Goal: Task Accomplishment & Management: Manage account settings

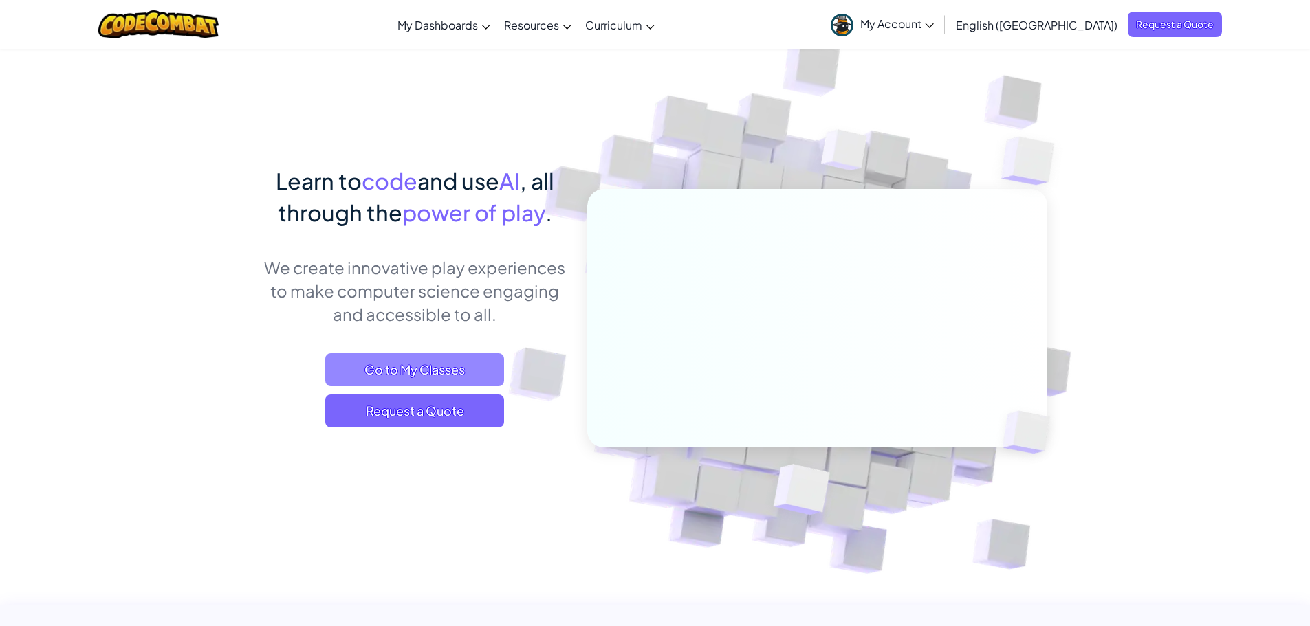
click at [424, 363] on span "Go to My Classes" at bounding box center [414, 369] width 179 height 33
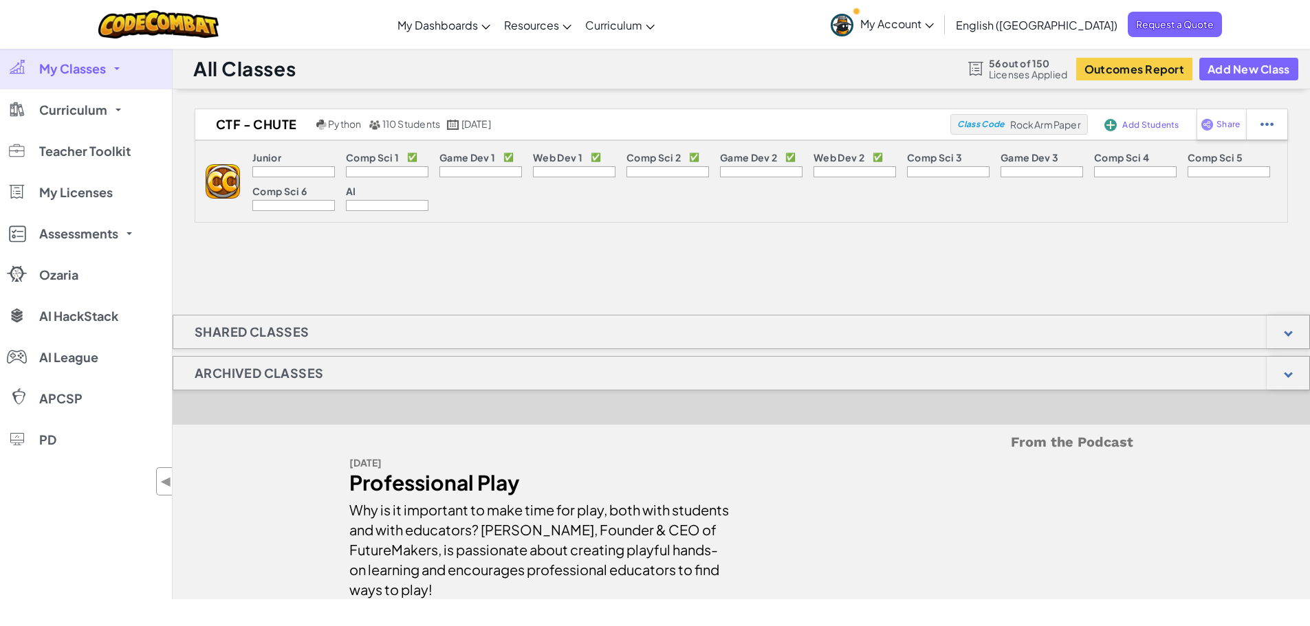
click at [586, 190] on div "Junior Comp Sci 1 ✅ Game Dev 1 ✅ Web Dev 1 ✅ Comp Sci 2 ✅ Game Dev 2 ✅ Web Dev …" at bounding box center [763, 181] width 1047 height 81
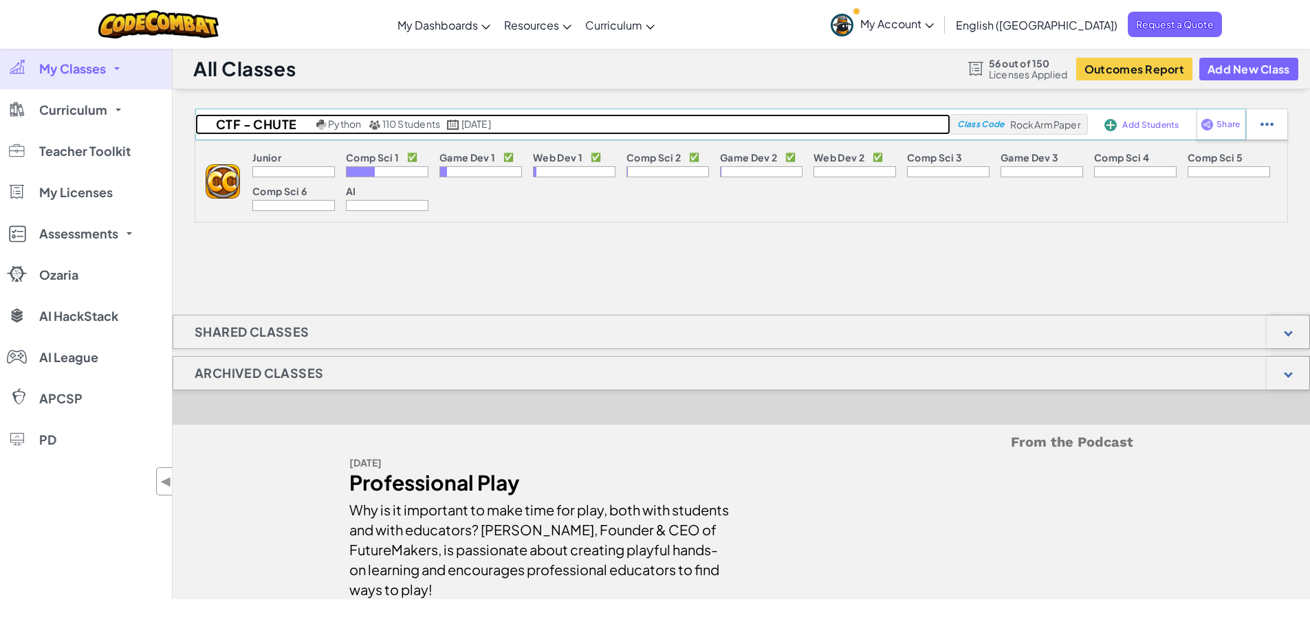
click at [871, 122] on link "CTF - Chute Python 110 Students [DATE]" at bounding box center [572, 124] width 755 height 21
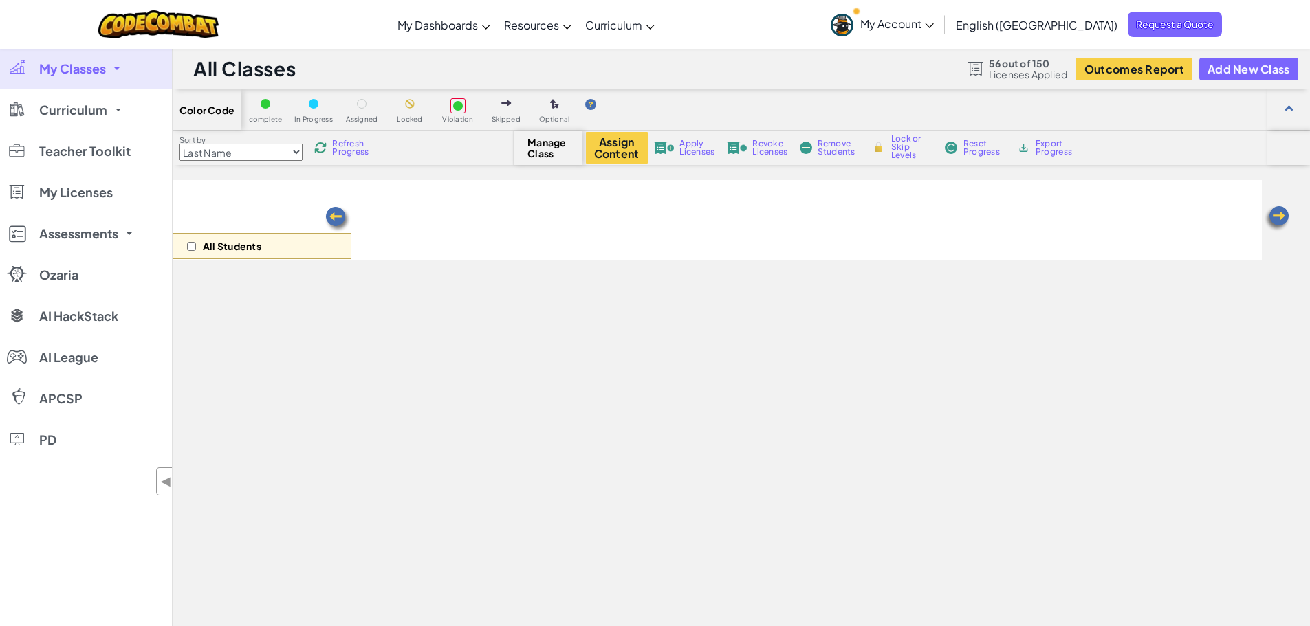
select select "560f1a9f22961295f9427742"
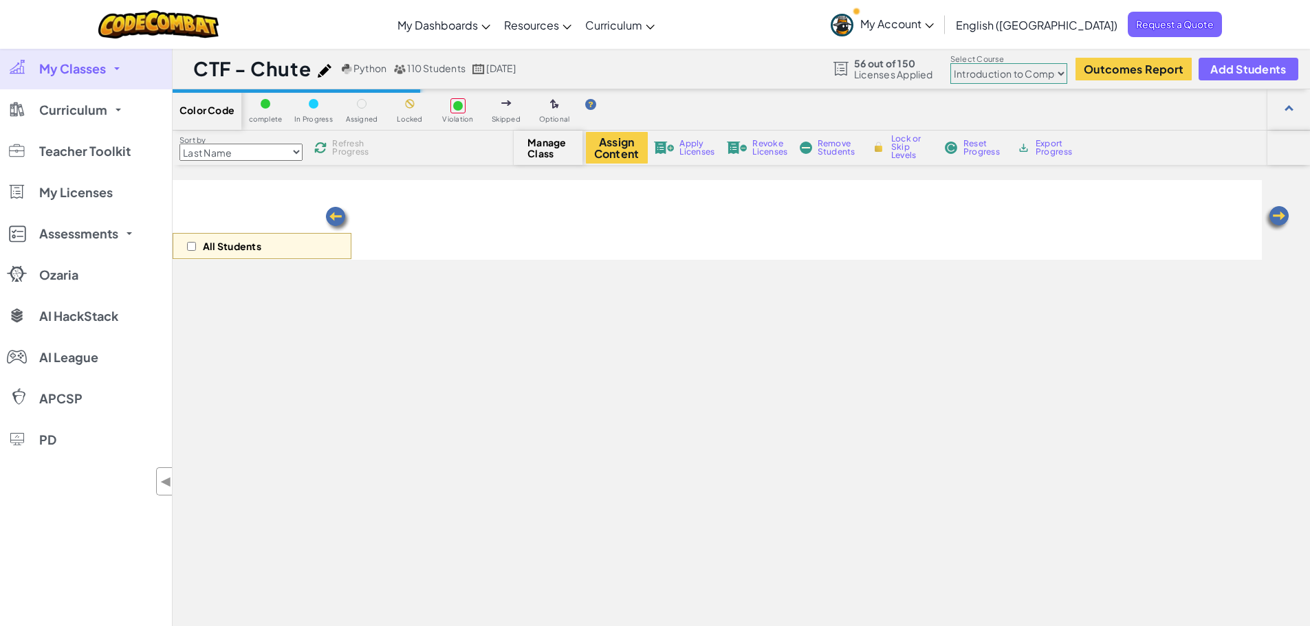
click at [764, 74] on div "CTF - Chute Python 110 Students [DATE] 56 out of 150 Licenses Applied Select Co…" at bounding box center [741, 68] width 1137 height 41
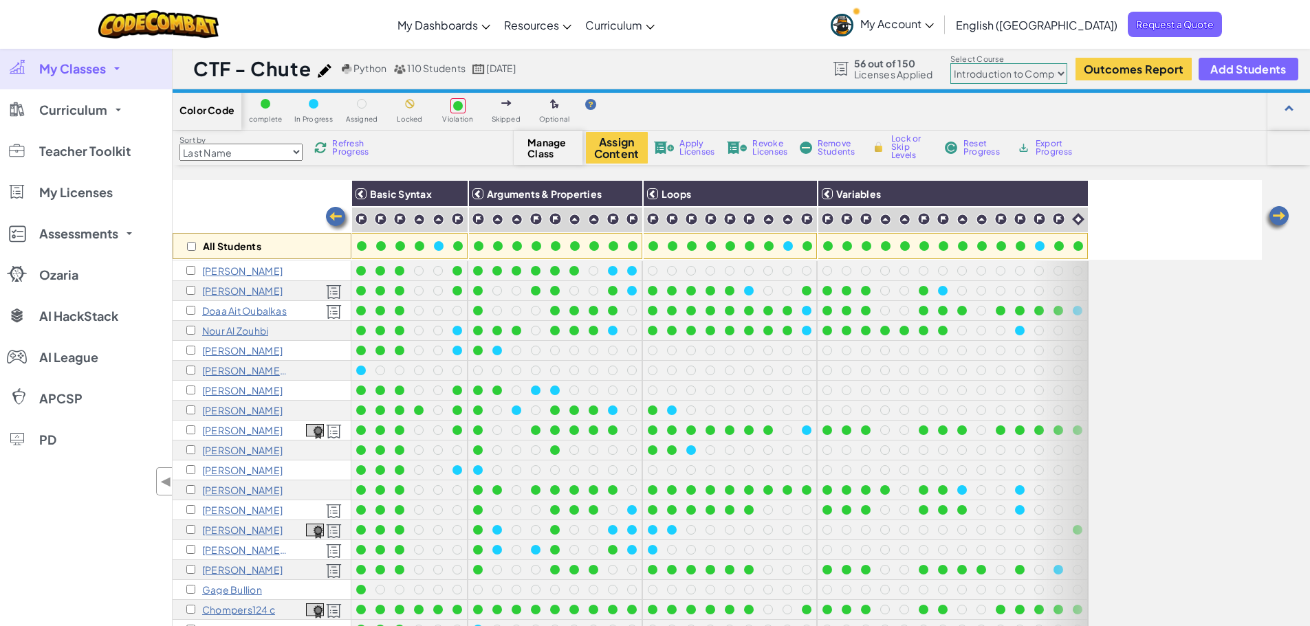
click at [764, 74] on div "CTF - Chute Python 110 Students [DATE] 56 out of 150 Licenses Applied Select Co…" at bounding box center [741, 68] width 1137 height 41
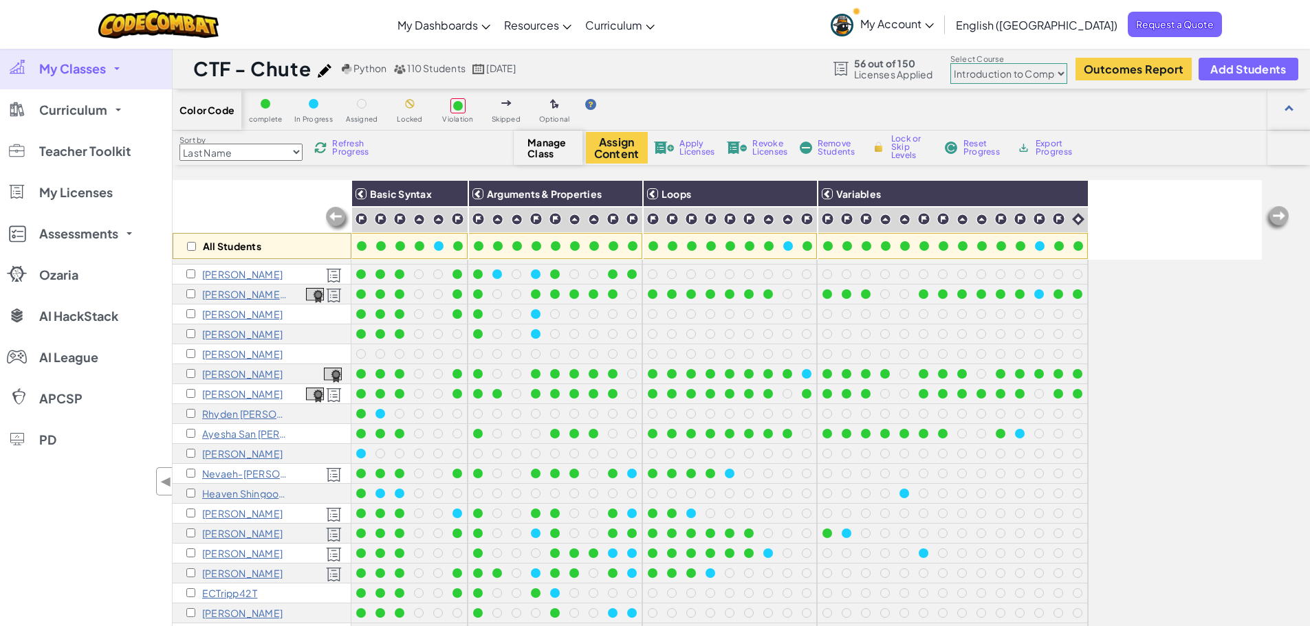
scroll to position [380, 0]
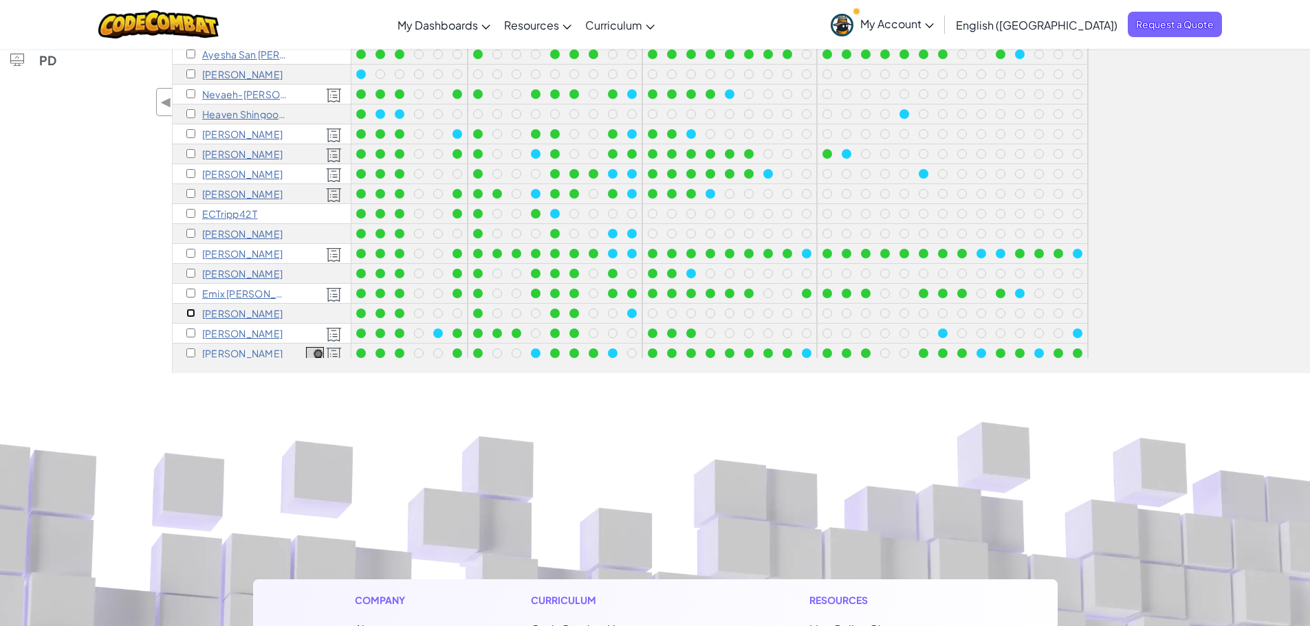
drag, startPoint x: 191, startPoint y: 313, endPoint x: 316, endPoint y: 325, distance: 125.7
click at [190, 313] on input "checkbox" at bounding box center [190, 313] width 9 height 9
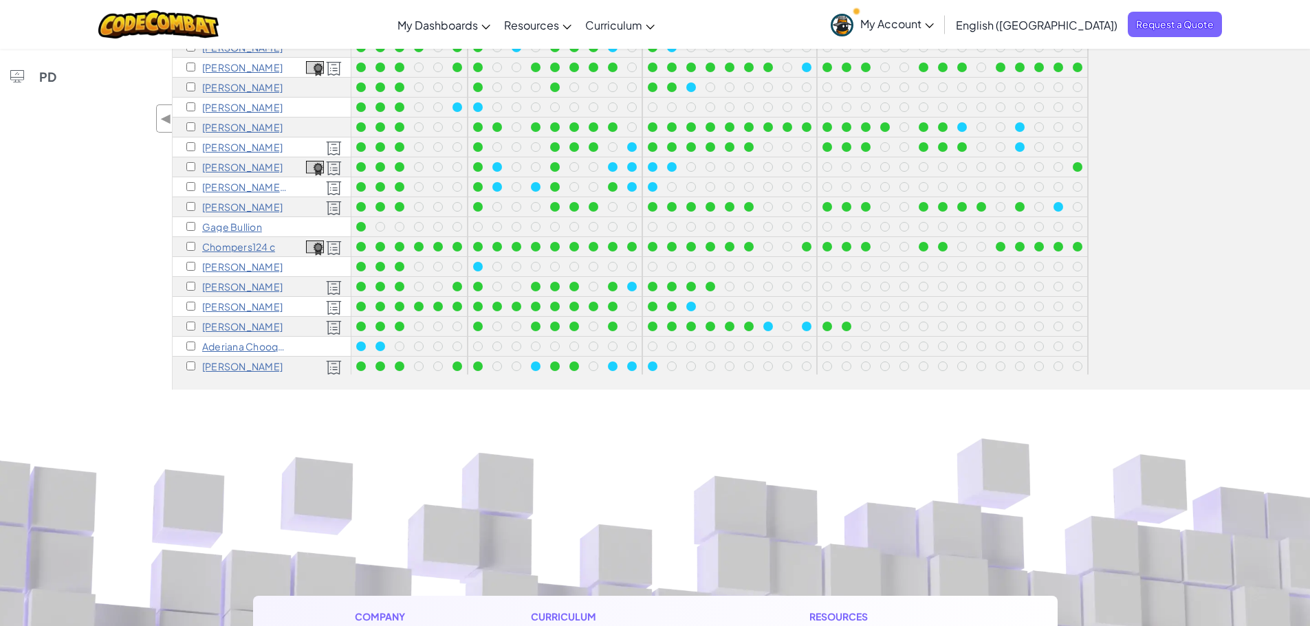
scroll to position [0, 0]
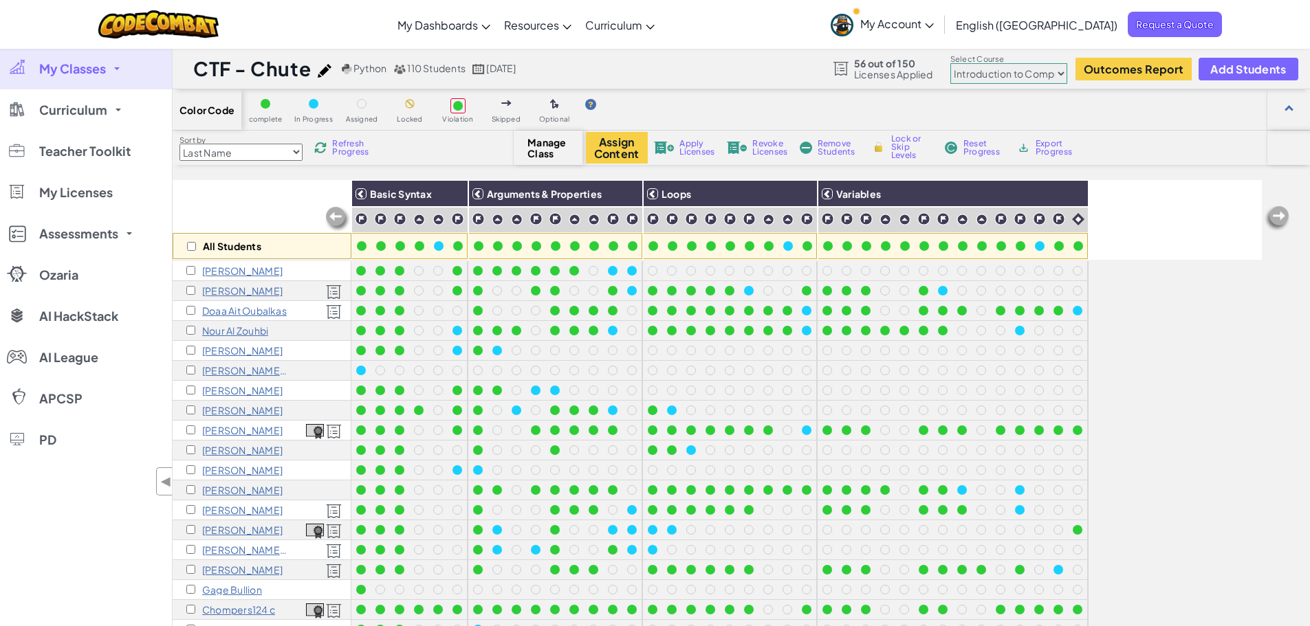
click at [681, 151] on span "Apply Licenses" at bounding box center [696, 148] width 35 height 17
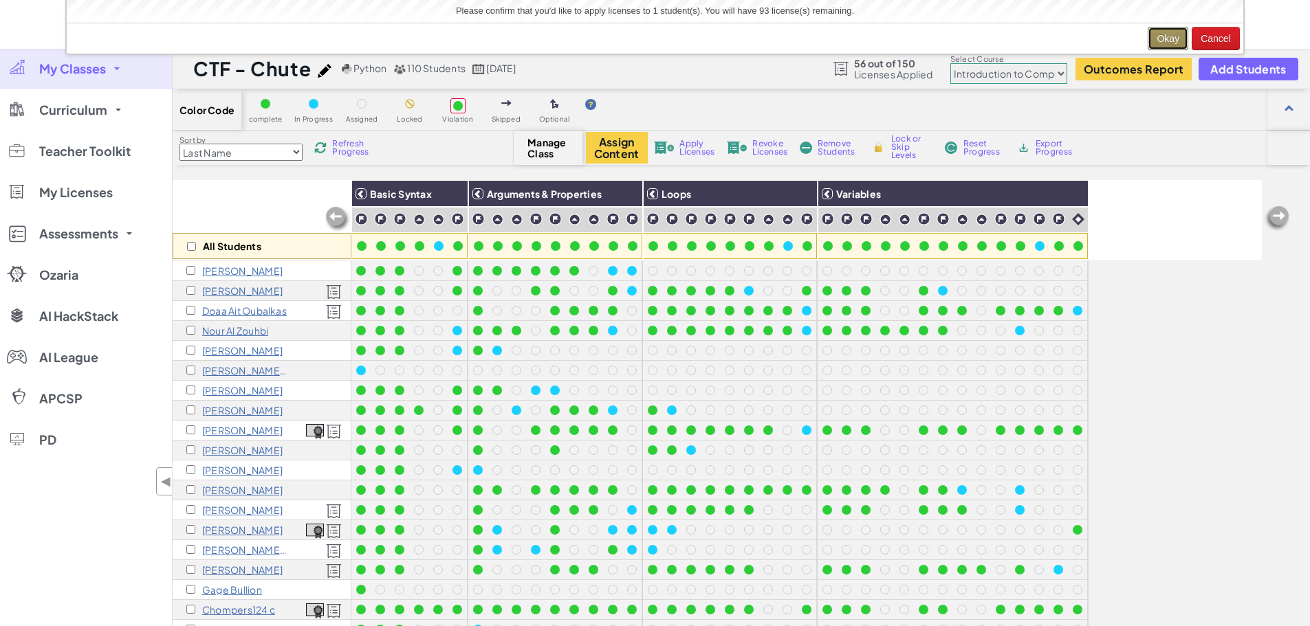
click at [1168, 39] on button "Okay" at bounding box center [1168, 38] width 41 height 23
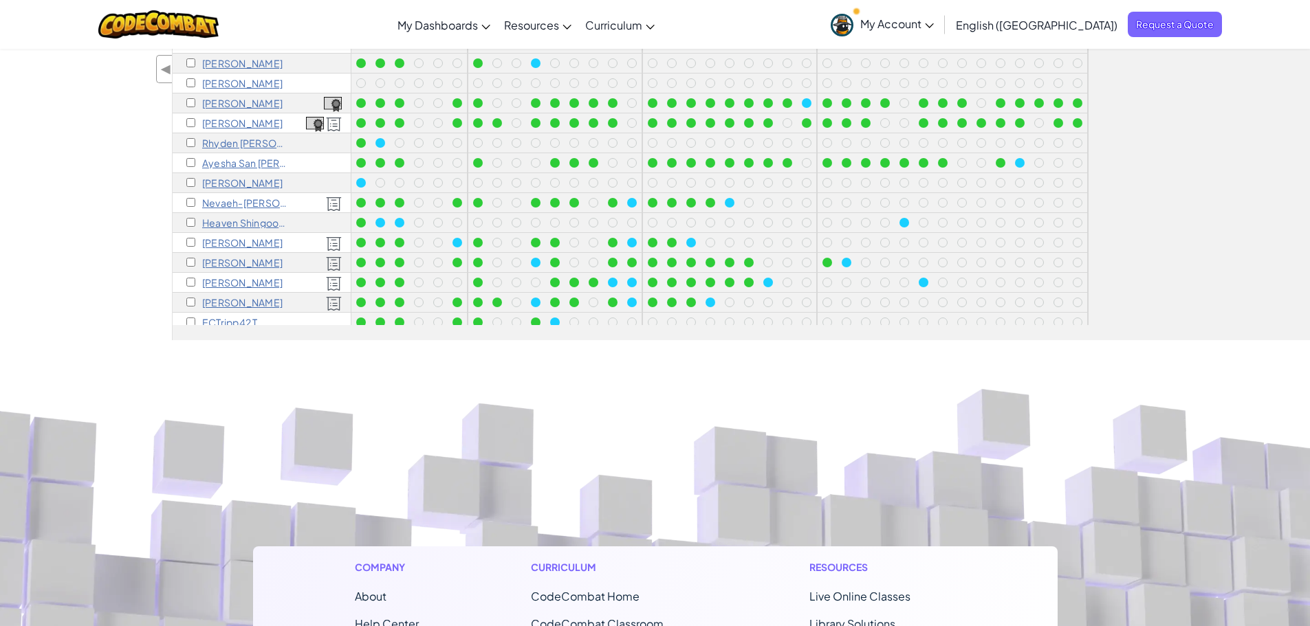
scroll to position [1727, 0]
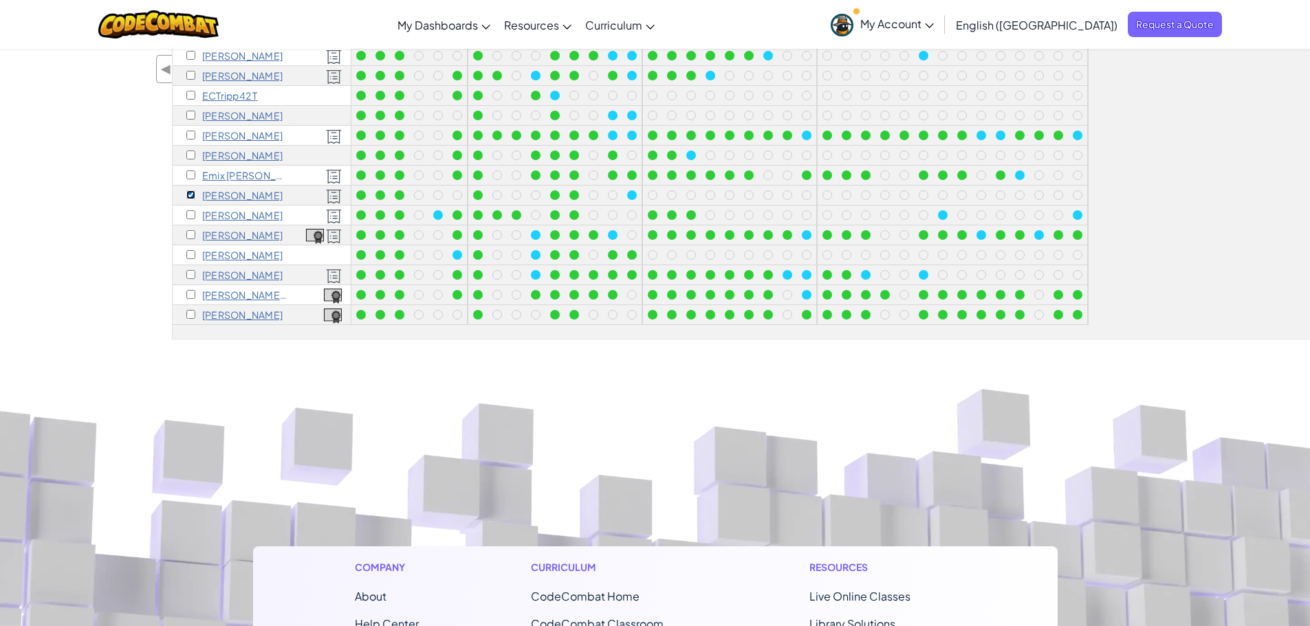
click at [189, 190] on input "checkbox" at bounding box center [190, 194] width 9 height 9
checkbox input "false"
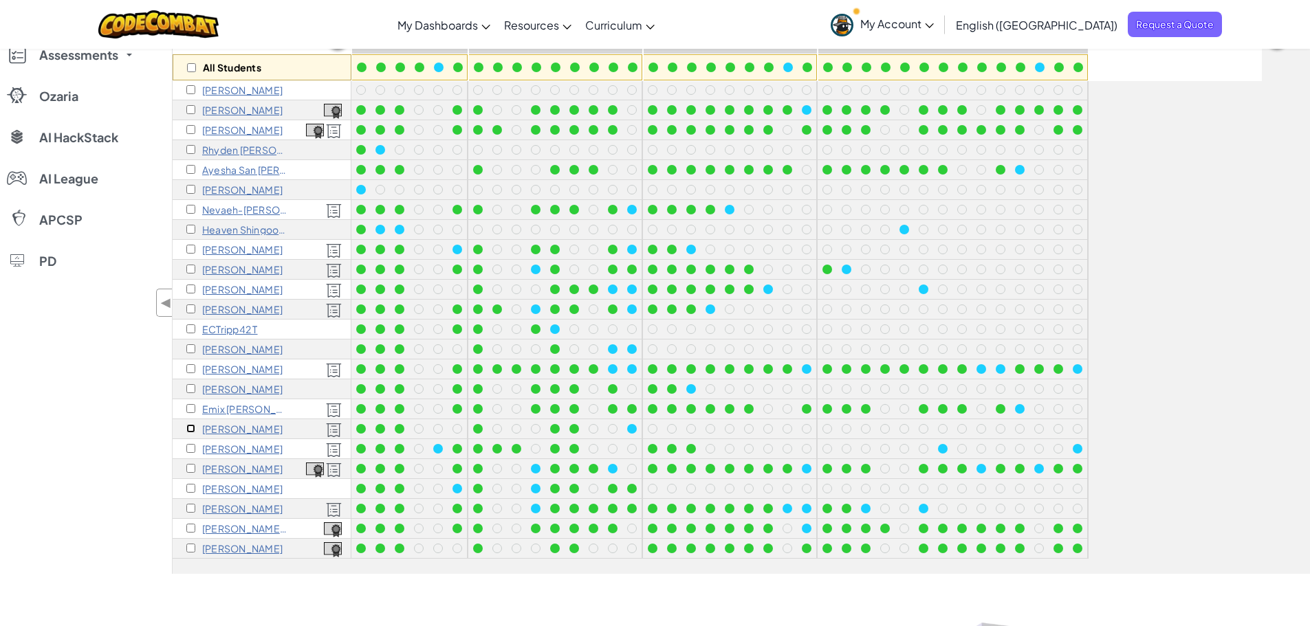
scroll to position [0, 0]
